Goal: Find specific fact

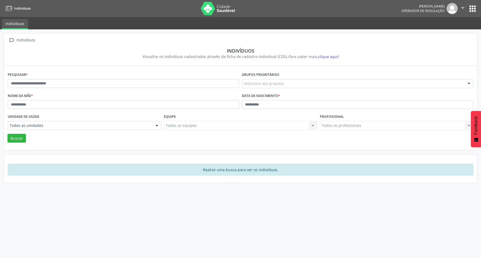
drag, startPoint x: 55, startPoint y: 73, endPoint x: 59, endPoint y: 82, distance: 9.9
click at [57, 75] on div "Pesquisar *" at bounding box center [123, 81] width 234 height 21
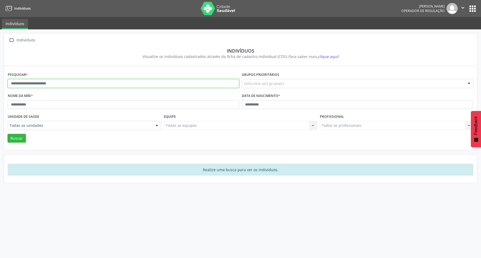
click at [60, 82] on input "text" at bounding box center [124, 83] width 232 height 9
type input "**********"
click at [7, 134] on button "Buscar" at bounding box center [16, 138] width 18 height 9
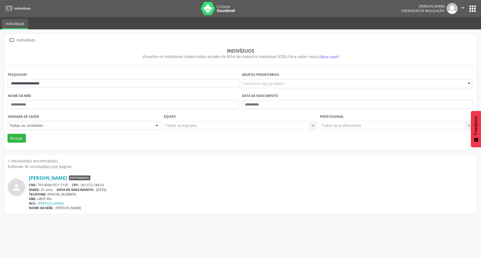
drag, startPoint x: 38, startPoint y: 186, endPoint x: 69, endPoint y: 185, distance: 30.8
click at [69, 185] on div "CNS: 705 8064 9571 5135 CPF: 061.672.184-63" at bounding box center [251, 185] width 445 height 5
copy div "705 8064 9571 5135"
click at [474, 9] on button "apps" at bounding box center [472, 8] width 9 height 9
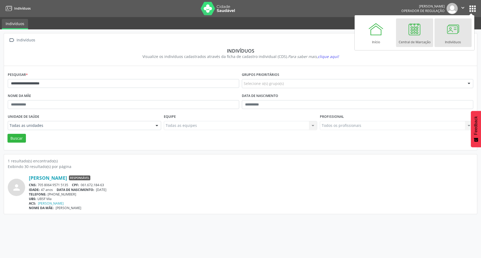
click at [416, 37] on div "Central de Marcação" at bounding box center [415, 40] width 32 height 7
